Goal: Task Accomplishment & Management: Manage account settings

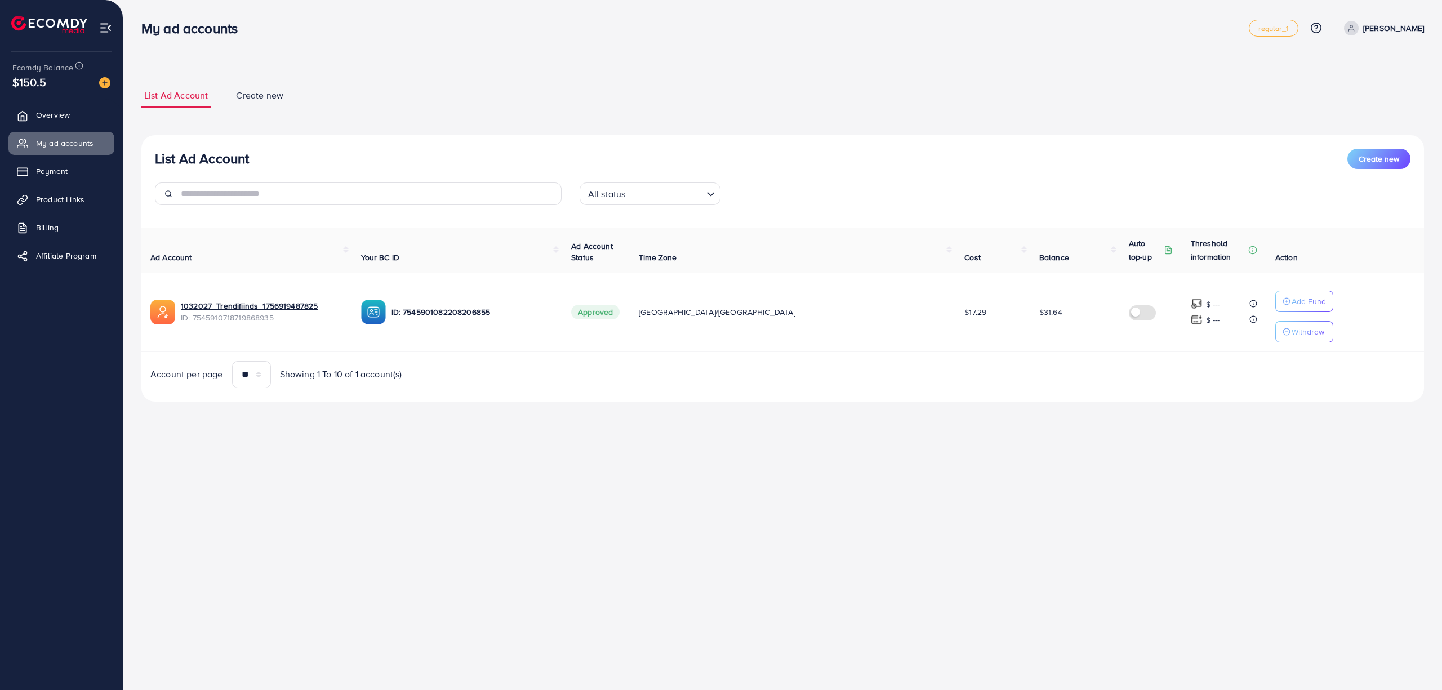
click at [26, 69] on span "Ecomdy Balance" at bounding box center [42, 67] width 61 height 11
click at [582, 39] on div "My ad accounts regular_1 Help Center Contact Support Plans and Pricing Term and…" at bounding box center [782, 28] width 1282 height 32
click at [409, 57] on div "List Ad Account Create new List Ad Account Create new All status Loading... Ad …" at bounding box center [782, 216] width 1318 height 433
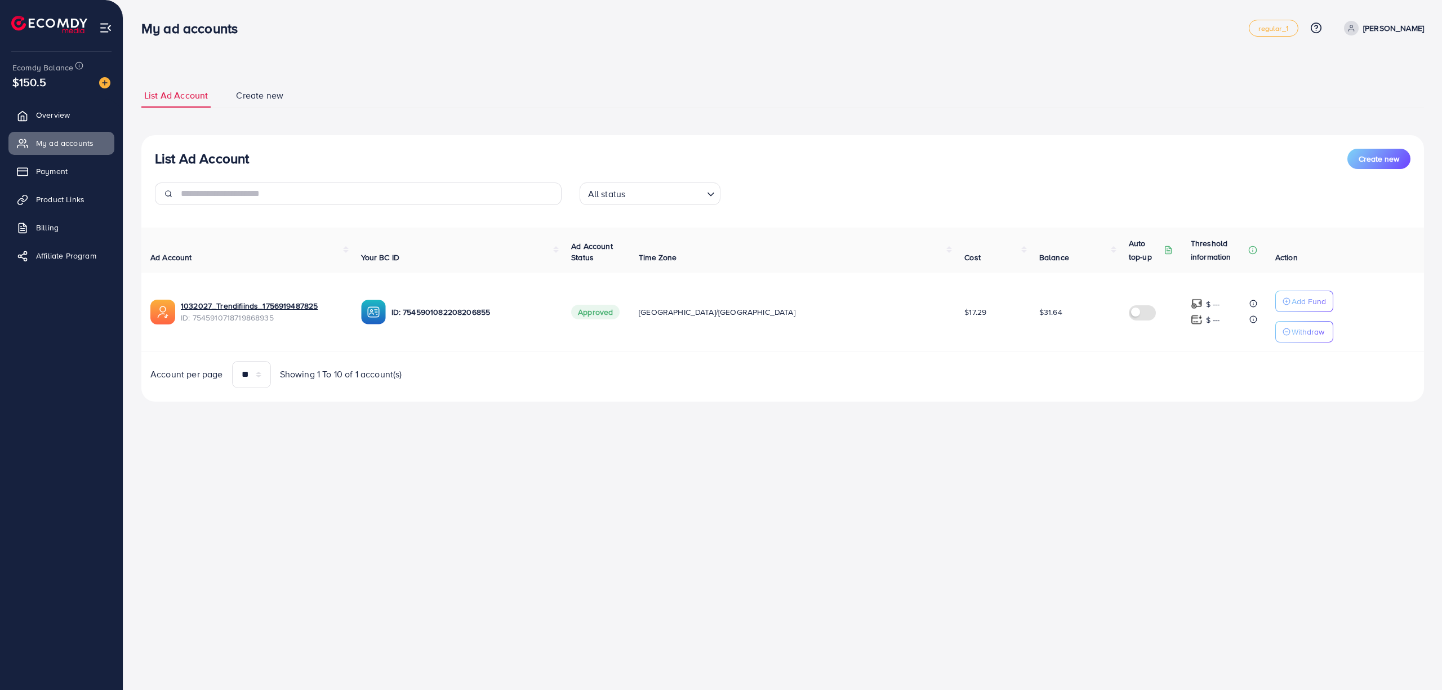
click at [785, 314] on span "[GEOGRAPHIC_DATA]/[GEOGRAPHIC_DATA]" at bounding box center [717, 311] width 157 height 11
